Goal: Task Accomplishment & Management: Complete application form

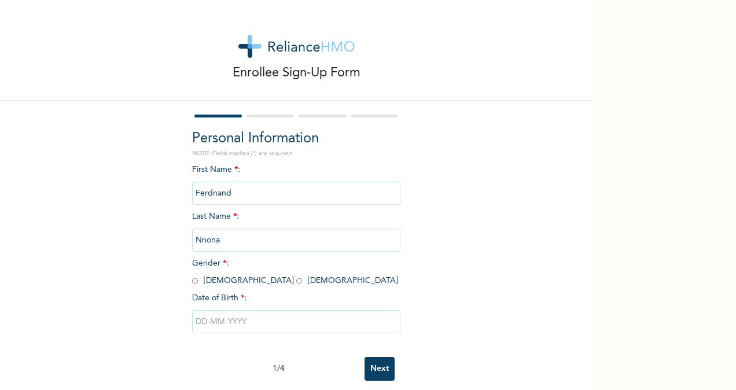
scroll to position [19, 0]
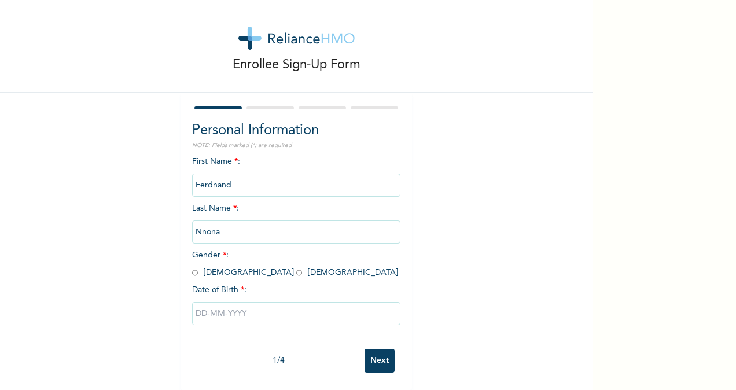
click at [192, 267] on input "radio" at bounding box center [195, 272] width 6 height 11
radio input "true"
click at [223, 306] on input "text" at bounding box center [296, 313] width 208 height 23
select select "7"
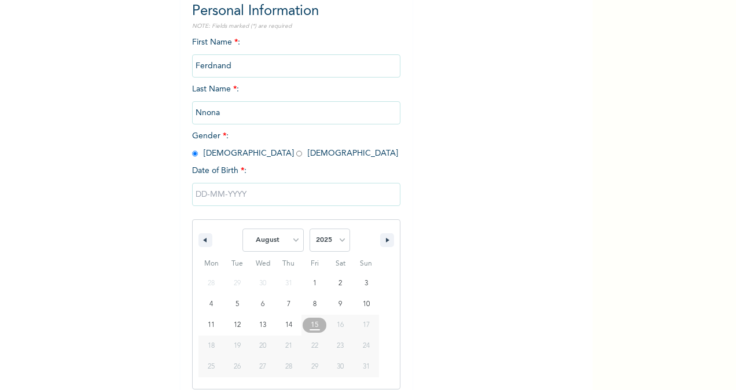
scroll to position [137, 0]
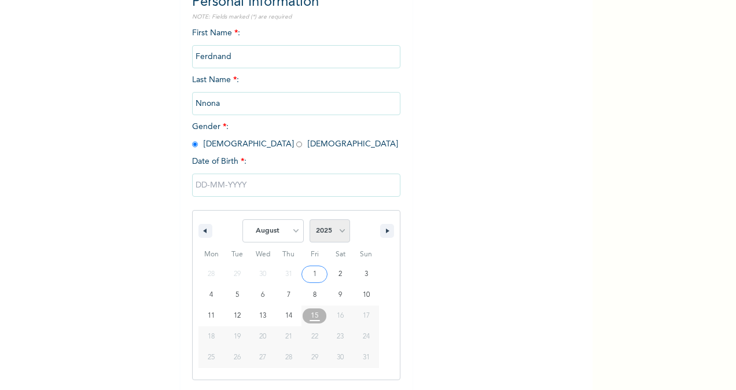
click at [322, 224] on select "2025 2024 2023 2022 2021 2020 2019 2018 2017 2016 2015 2014 2013 2012 2011 2010…" at bounding box center [330, 230] width 41 height 23
select select "1992"
click at [310, 220] on select "2025 2024 2023 2022 2021 2020 2019 2018 2017 2016 2015 2014 2013 2012 2011 2010…" at bounding box center [330, 230] width 41 height 23
click at [278, 233] on select "January February March April May June July August September October November De…" at bounding box center [272, 230] width 61 height 23
click at [262, 219] on span "January February March April May June July August September October November De…" at bounding box center [272, 231] width 61 height 35
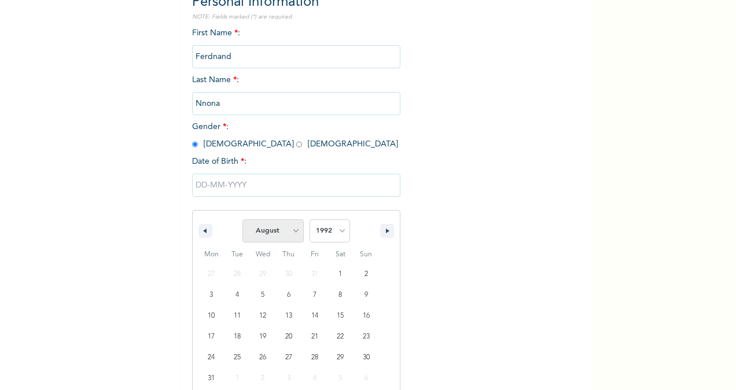
click at [268, 230] on select "January February March April May June July August September October November De…" at bounding box center [272, 230] width 61 height 23
select select "11"
click at [242, 220] on select "January February March April May June July August September October November De…" at bounding box center [272, 230] width 61 height 23
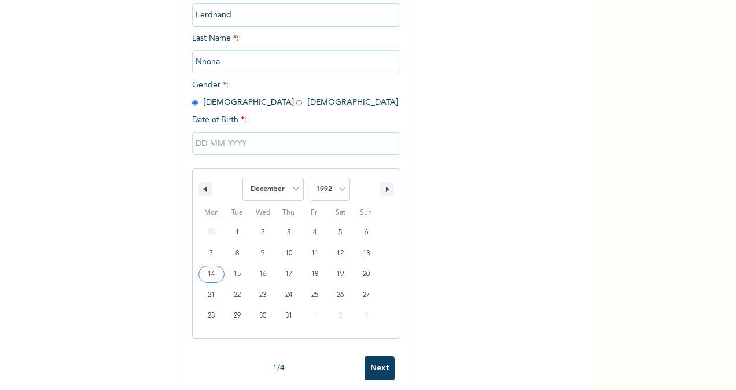
type input "[DATE]"
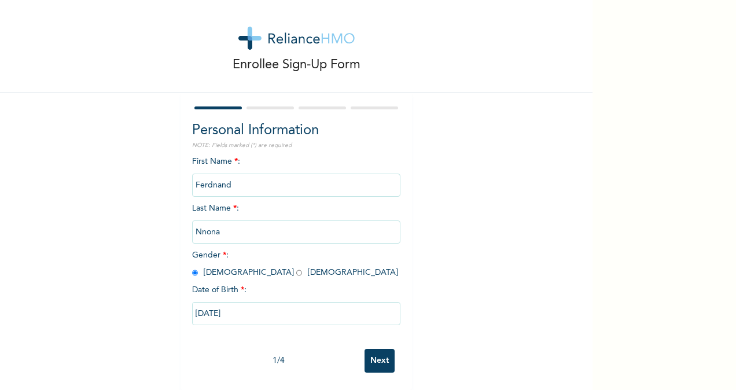
click at [370, 354] on input "Next" at bounding box center [380, 361] width 30 height 24
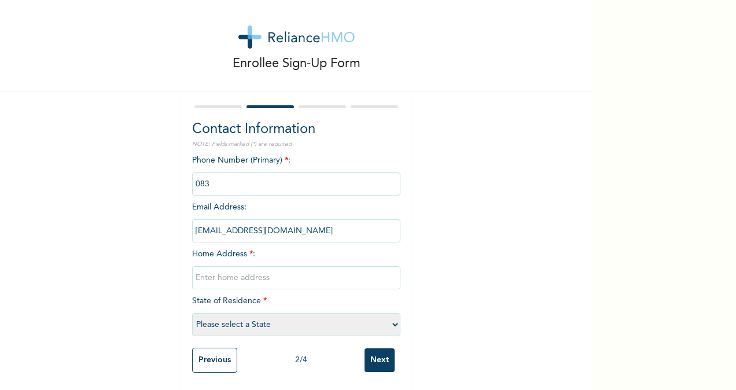
scroll to position [20, 0]
click at [254, 172] on input "phone" at bounding box center [296, 183] width 208 height 23
click at [245, 174] on input "phone" at bounding box center [296, 183] width 208 height 23
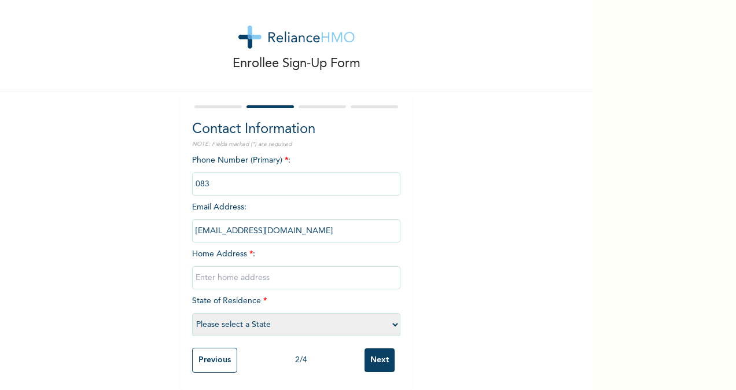
scroll to position [0, 0]
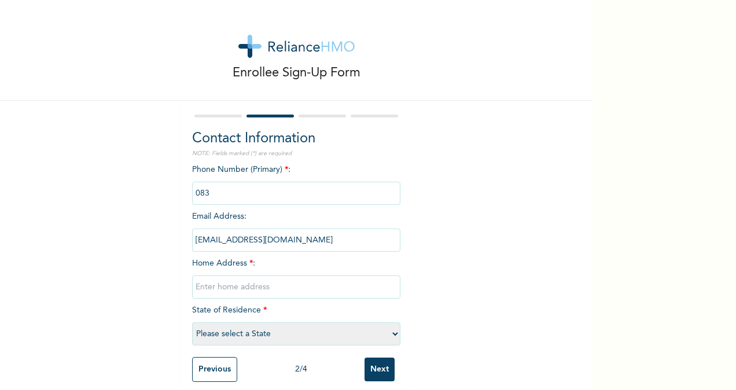
click at [243, 198] on input "phone" at bounding box center [296, 193] width 208 height 23
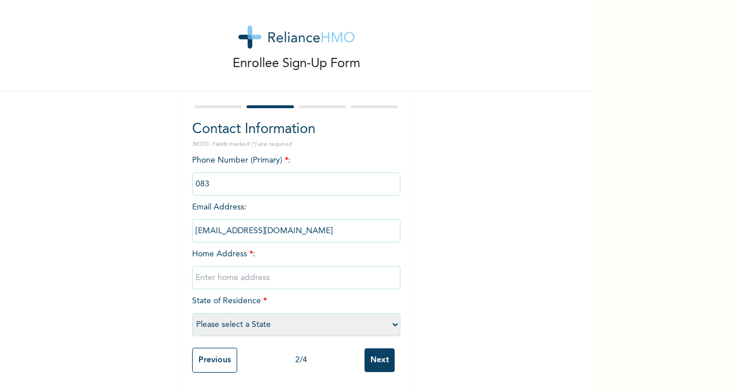
scroll to position [20, 0]
click at [224, 177] on input "phone" at bounding box center [296, 183] width 208 height 23
click at [576, 245] on div "Enrollee Sign-Up Form Contact Information NOTE: Fields marked (*) are required …" at bounding box center [296, 190] width 592 height 399
click at [295, 271] on input "text" at bounding box center [296, 277] width 208 height 23
paste input "[STREET_ADDRESS][PERSON_NAME]"
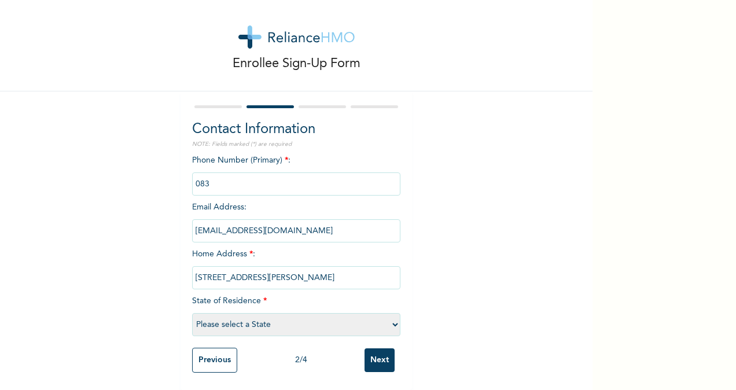
scroll to position [0, 6]
type input "[STREET_ADDRESS][PERSON_NAME]"
click at [458, 270] on div "Enrollee Sign-Up Form Contact Information NOTE: Fields marked (*) are required …" at bounding box center [296, 190] width 592 height 399
click at [382, 315] on select "Please select a State [PERSON_NAME] (FCT) [PERSON_NAME] Ibom [GEOGRAPHIC_DATA] …" at bounding box center [296, 324] width 208 height 23
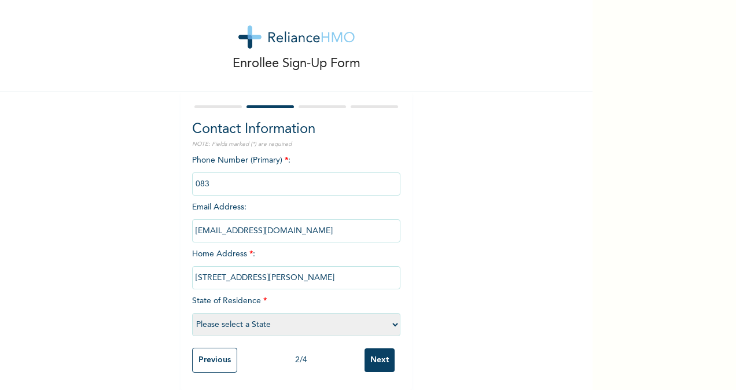
click at [521, 255] on div "Enrollee Sign-Up Form Contact Information NOTE: Fields marked (*) are required …" at bounding box center [296, 190] width 592 height 399
click at [380, 313] on select "Please select a State [PERSON_NAME] (FCT) [PERSON_NAME] Ibom [GEOGRAPHIC_DATA] …" at bounding box center [296, 324] width 208 height 23
select select "25"
click at [192, 313] on select "Please select a State [PERSON_NAME] (FCT) [PERSON_NAME] Ibom [GEOGRAPHIC_DATA] …" at bounding box center [296, 324] width 208 height 23
click at [264, 172] on input "phone" at bounding box center [296, 183] width 208 height 23
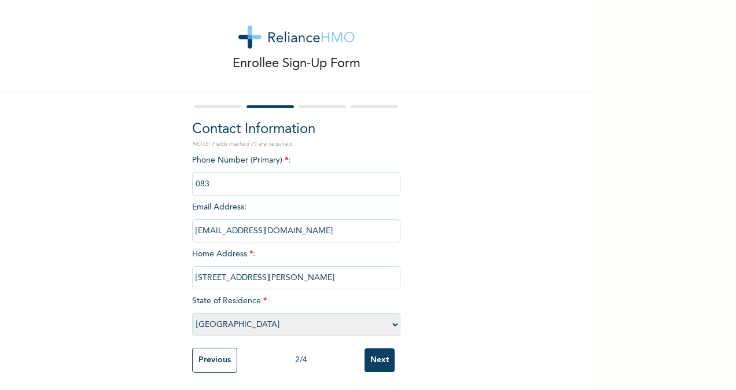
click at [277, 182] on input "phone" at bounding box center [296, 183] width 208 height 23
click at [243, 176] on input "phone" at bounding box center [296, 183] width 208 height 23
click at [244, 175] on input "phone" at bounding box center [296, 183] width 208 height 23
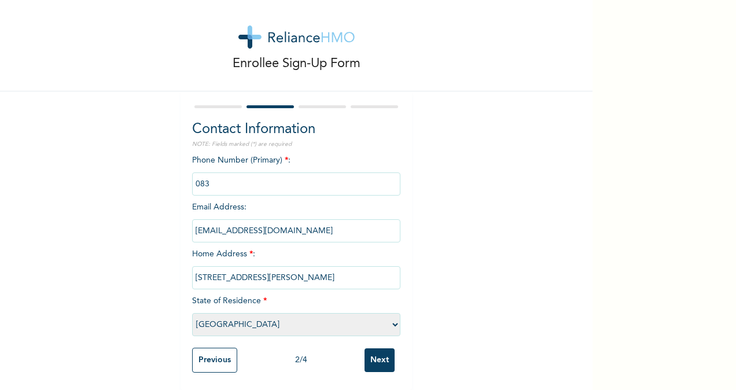
click at [244, 175] on input "phone" at bounding box center [296, 183] width 208 height 23
drag, startPoint x: 244, startPoint y: 175, endPoint x: 281, endPoint y: 181, distance: 36.9
click at [281, 181] on input "phone" at bounding box center [296, 183] width 208 height 23
click at [380, 348] on input "Next" at bounding box center [380, 360] width 30 height 24
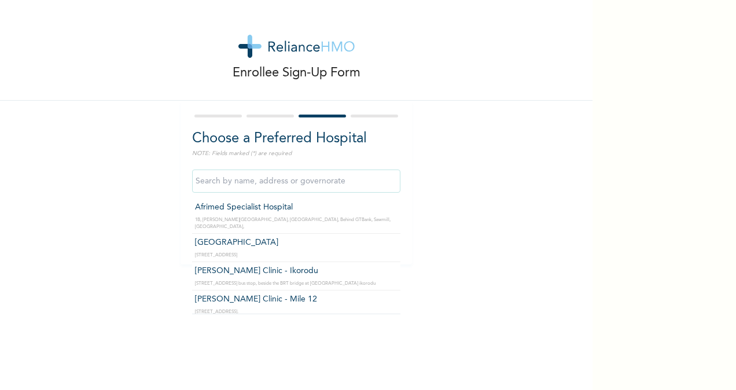
click at [346, 182] on input "text" at bounding box center [296, 181] width 208 height 23
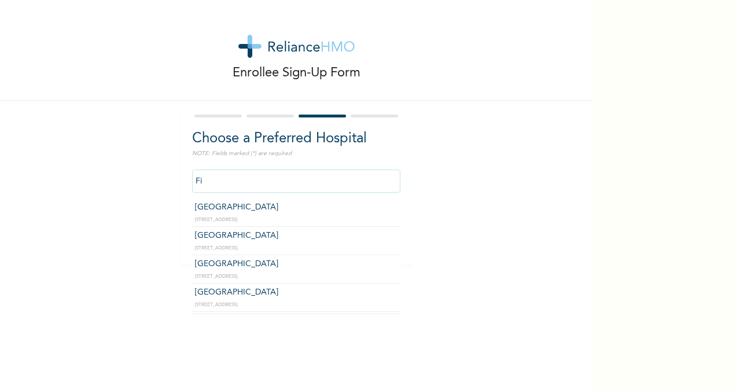
type input "F"
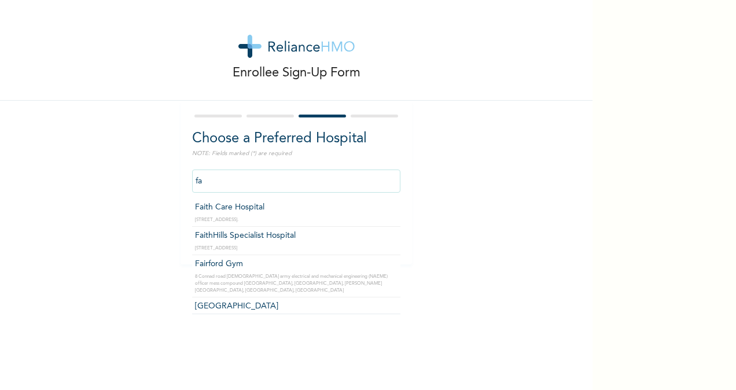
type input "f"
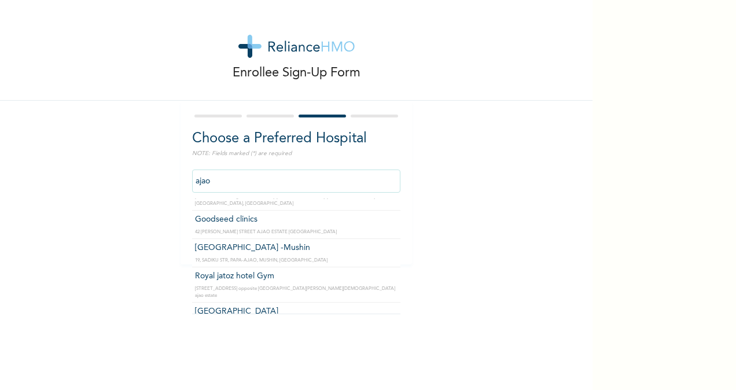
scroll to position [89, 0]
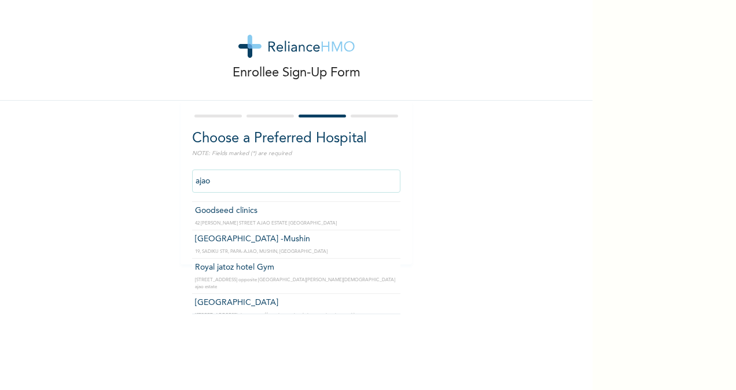
type input "Royal jatoz hotel Gym"
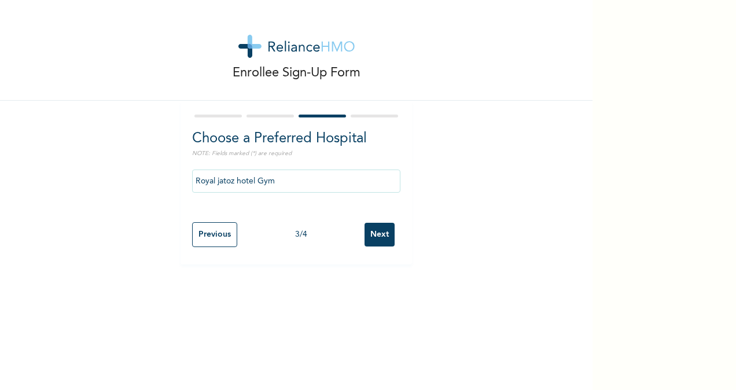
click at [381, 223] on input "Next" at bounding box center [380, 235] width 30 height 24
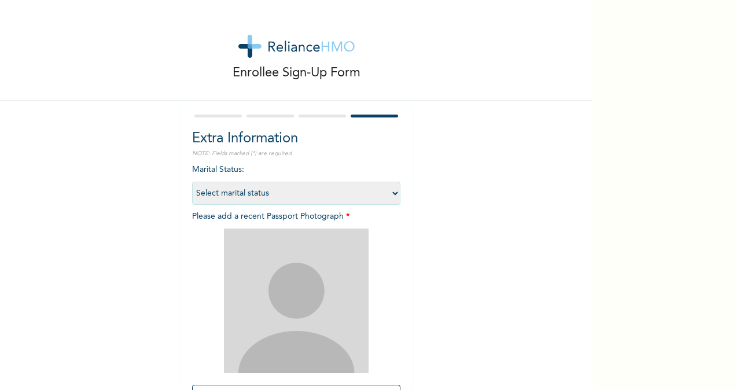
click at [360, 197] on select "Select marital status [DEMOGRAPHIC_DATA] Married [DEMOGRAPHIC_DATA] Widow/[DEMO…" at bounding box center [296, 193] width 208 height 23
select select "1"
click at [192, 182] on select "Select marital status [DEMOGRAPHIC_DATA] Married [DEMOGRAPHIC_DATA] Widow/[DEMO…" at bounding box center [296, 193] width 208 height 23
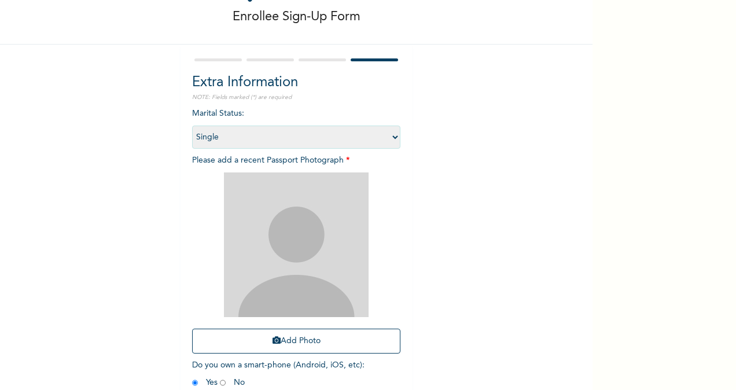
scroll to position [58, 0]
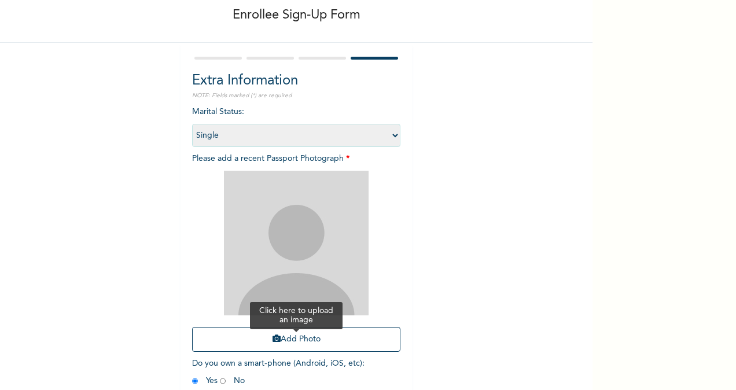
click at [316, 341] on button "Add Photo" at bounding box center [296, 339] width 208 height 25
click at [274, 337] on icon "button" at bounding box center [277, 338] width 8 height 8
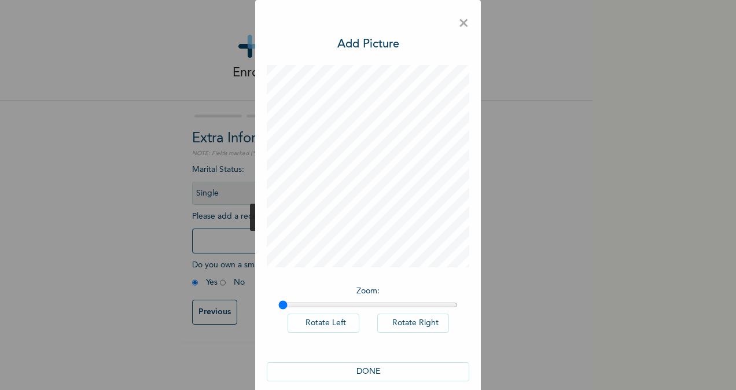
scroll to position [0, 0]
click at [388, 365] on button "DONE" at bounding box center [368, 371] width 203 height 19
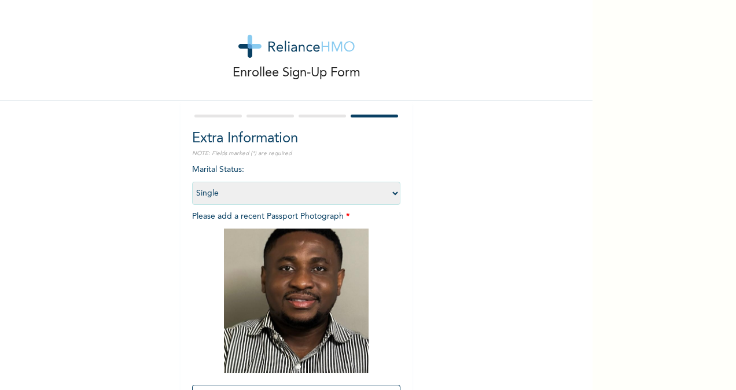
scroll to position [118, 0]
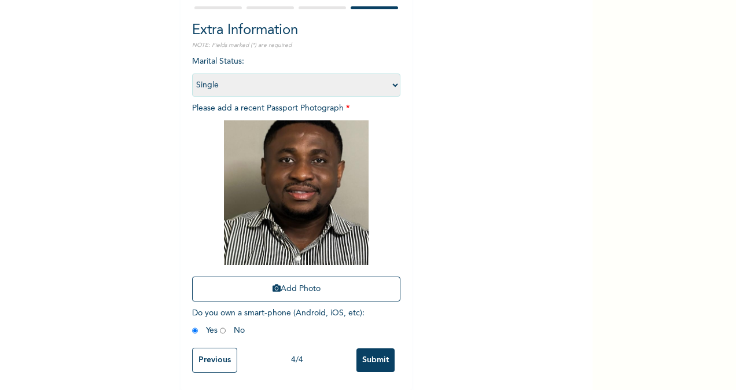
drag, startPoint x: 385, startPoint y: 348, endPoint x: 374, endPoint y: 352, distance: 12.3
click at [374, 352] on input "Submit" at bounding box center [375, 360] width 38 height 24
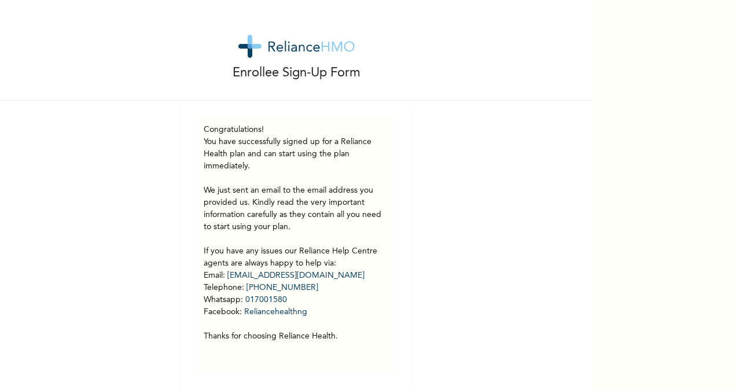
scroll to position [9, 0]
